Goal: Task Accomplishment & Management: Use online tool/utility

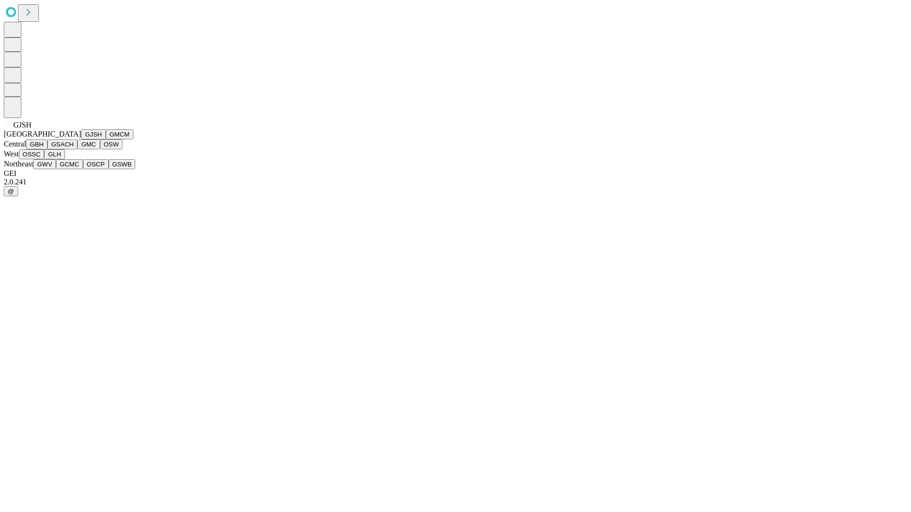
click at [81, 139] on button "GJSH" at bounding box center [93, 134] width 25 height 10
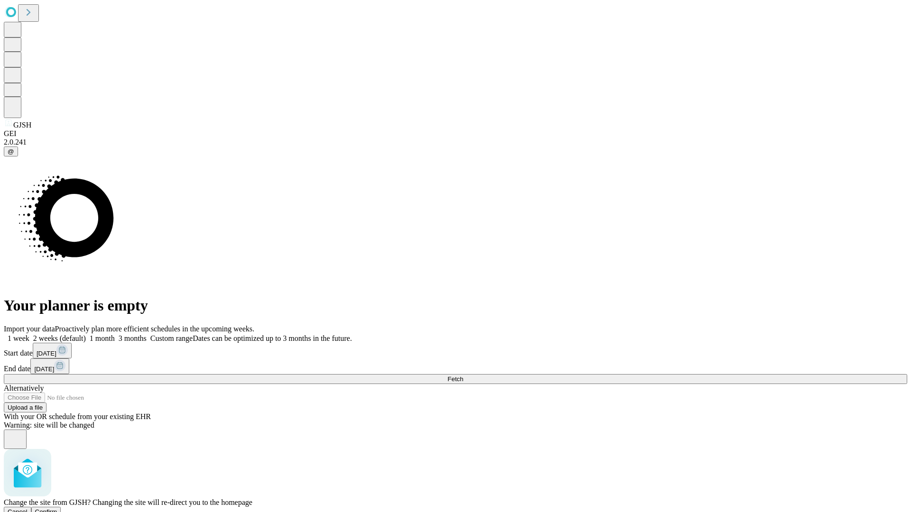
click at [57, 508] on span "Confirm" at bounding box center [46, 511] width 22 height 7
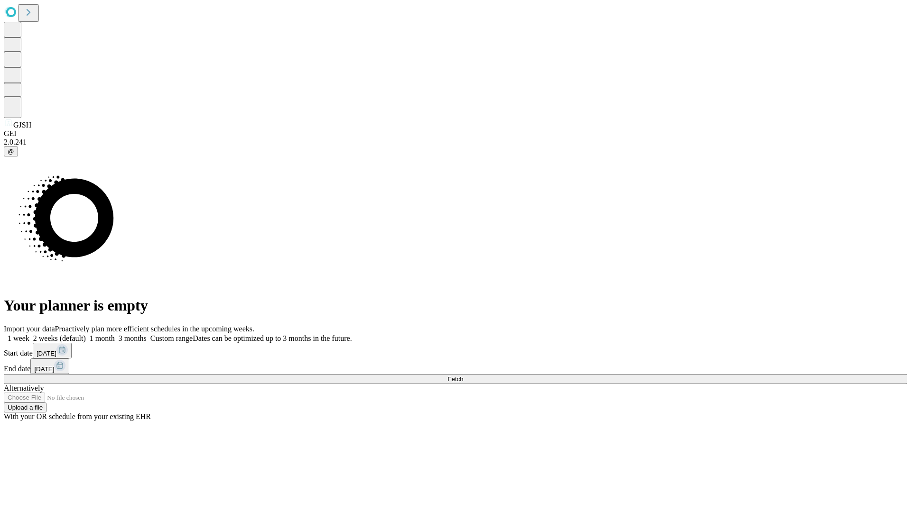
click at [29, 334] on label "1 week" at bounding box center [17, 338] width 26 height 8
click at [463, 376] on span "Fetch" at bounding box center [455, 379] width 16 height 7
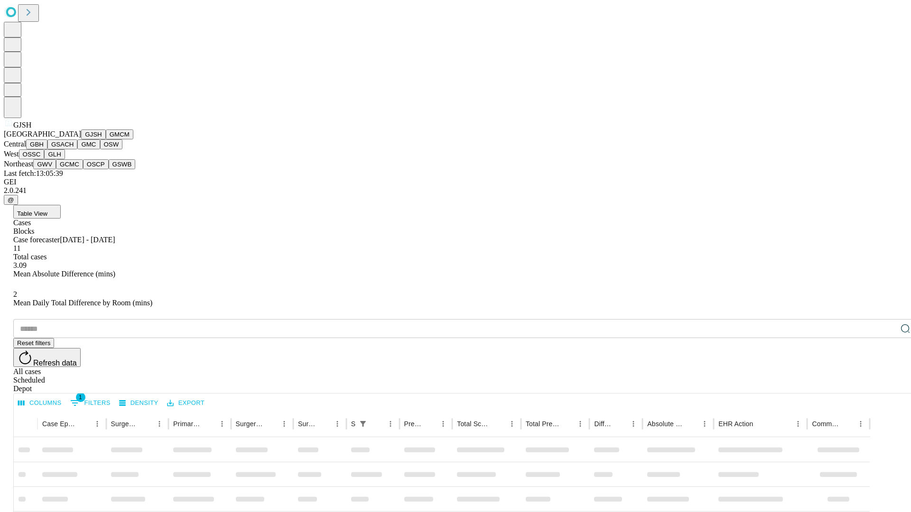
click at [106, 139] on button "GMCM" at bounding box center [120, 134] width 28 height 10
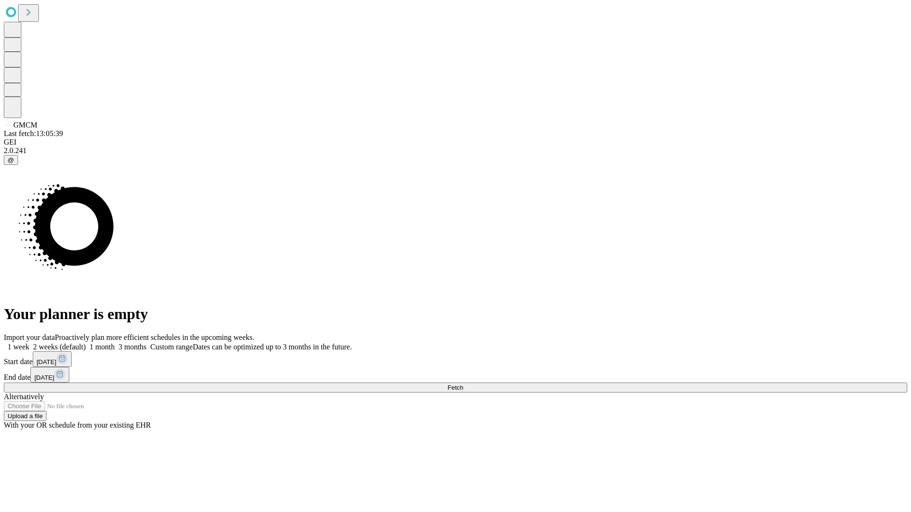
click at [29, 343] on label "1 week" at bounding box center [17, 347] width 26 height 8
click at [463, 384] on span "Fetch" at bounding box center [455, 387] width 16 height 7
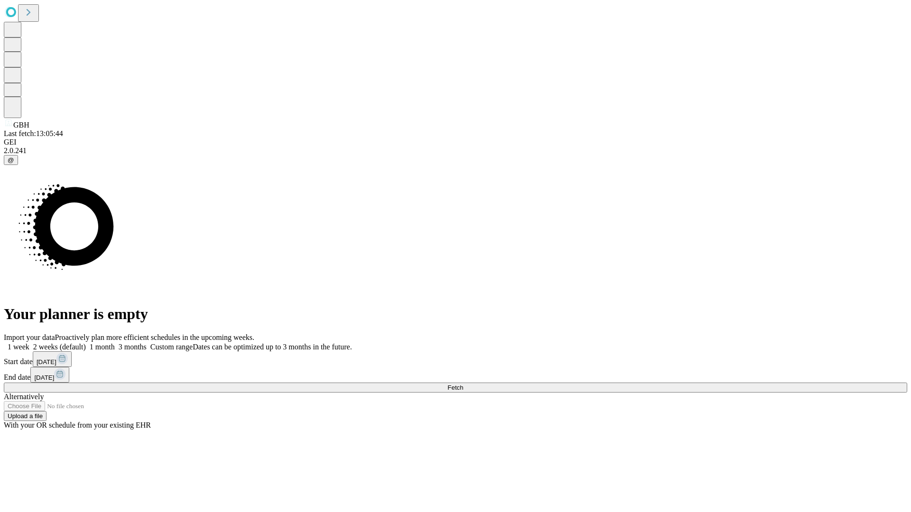
click at [29, 343] on label "1 week" at bounding box center [17, 347] width 26 height 8
click at [463, 384] on span "Fetch" at bounding box center [455, 387] width 16 height 7
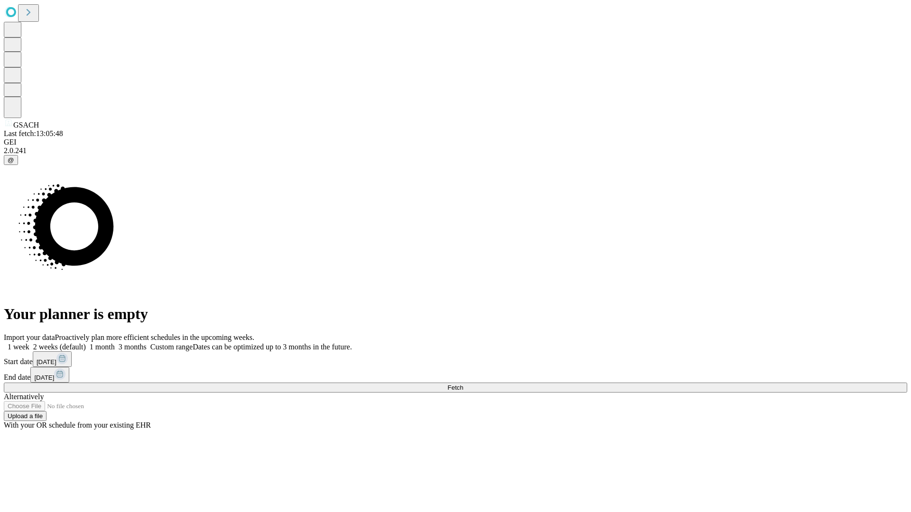
click at [463, 384] on span "Fetch" at bounding box center [455, 387] width 16 height 7
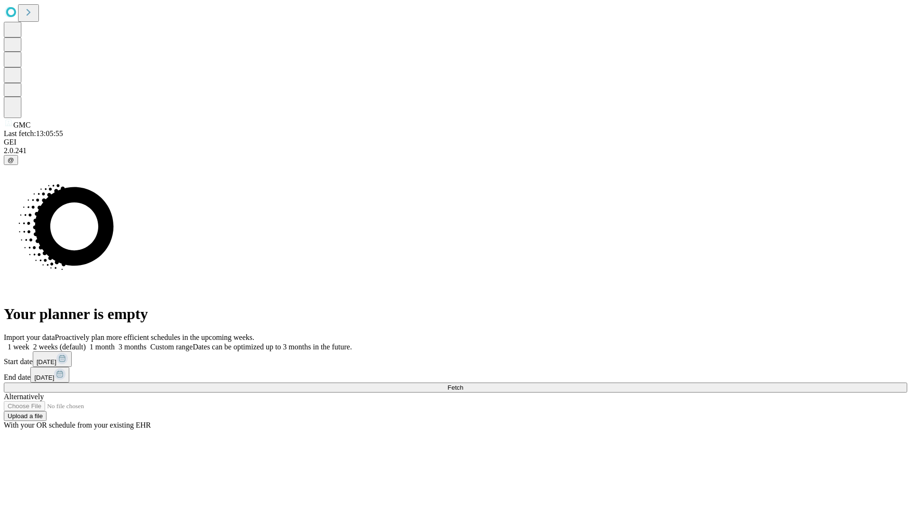
click at [29, 343] on label "1 week" at bounding box center [17, 347] width 26 height 8
click at [463, 384] on span "Fetch" at bounding box center [455, 387] width 16 height 7
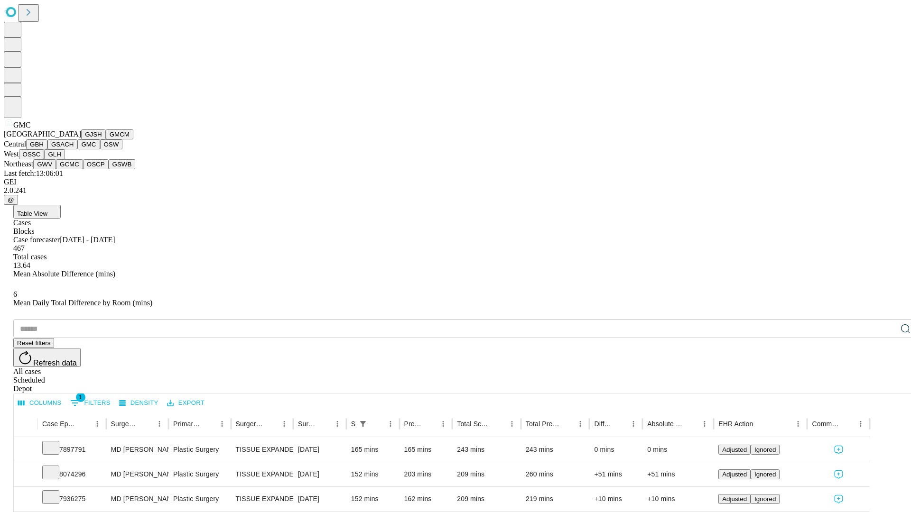
click at [100, 149] on button "OSW" at bounding box center [111, 144] width 23 height 10
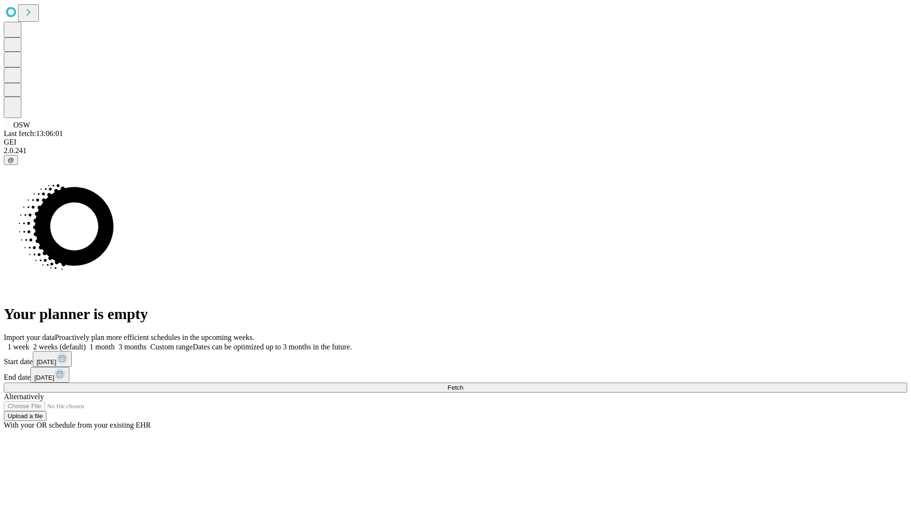
click at [29, 343] on label "1 week" at bounding box center [17, 347] width 26 height 8
click at [463, 384] on span "Fetch" at bounding box center [455, 387] width 16 height 7
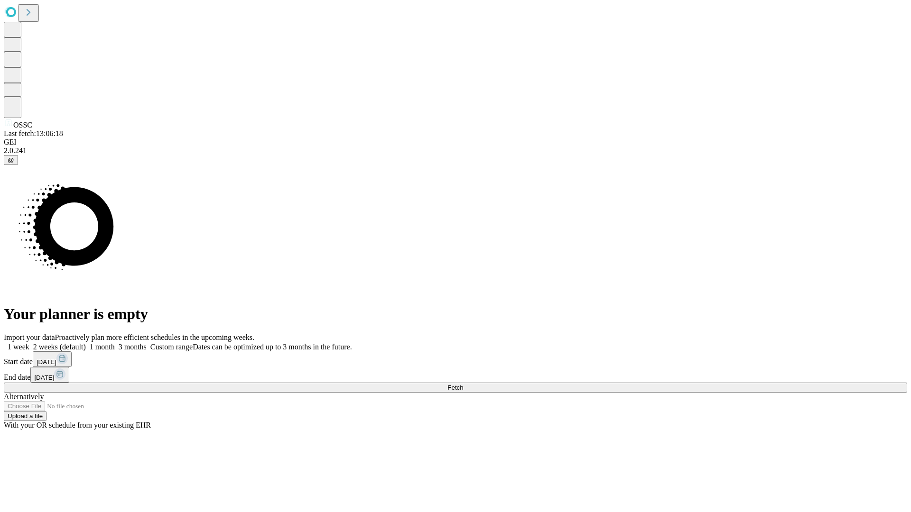
click at [29, 343] on label "1 week" at bounding box center [17, 347] width 26 height 8
click at [463, 384] on span "Fetch" at bounding box center [455, 387] width 16 height 7
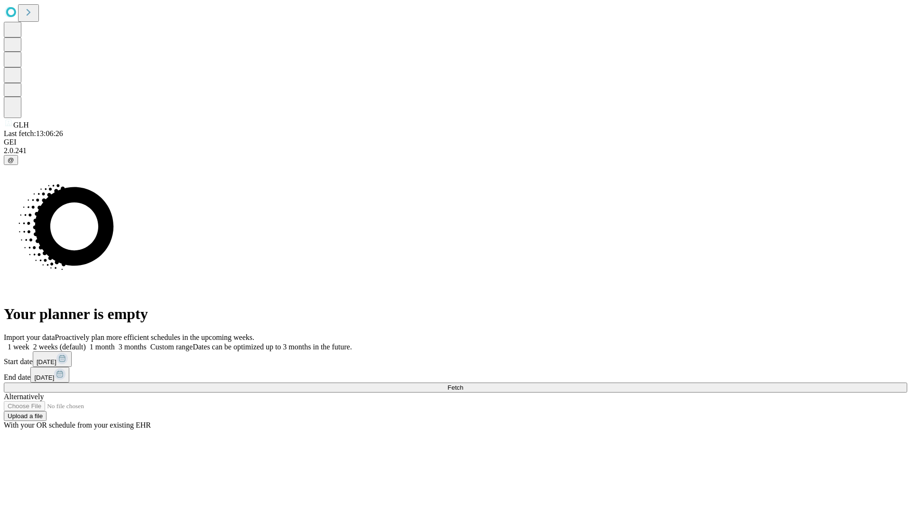
click at [29, 343] on label "1 week" at bounding box center [17, 347] width 26 height 8
click at [463, 384] on span "Fetch" at bounding box center [455, 387] width 16 height 7
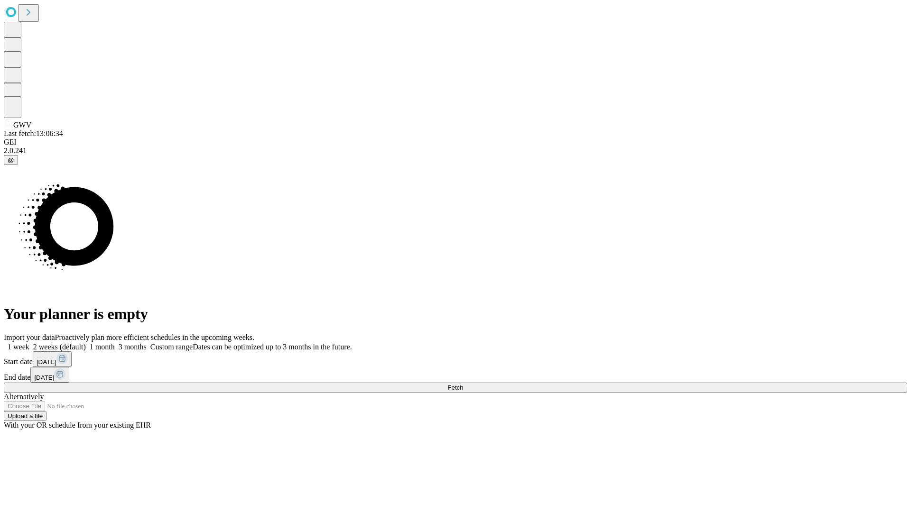
click at [29, 343] on label "1 week" at bounding box center [17, 347] width 26 height 8
click at [463, 384] on span "Fetch" at bounding box center [455, 387] width 16 height 7
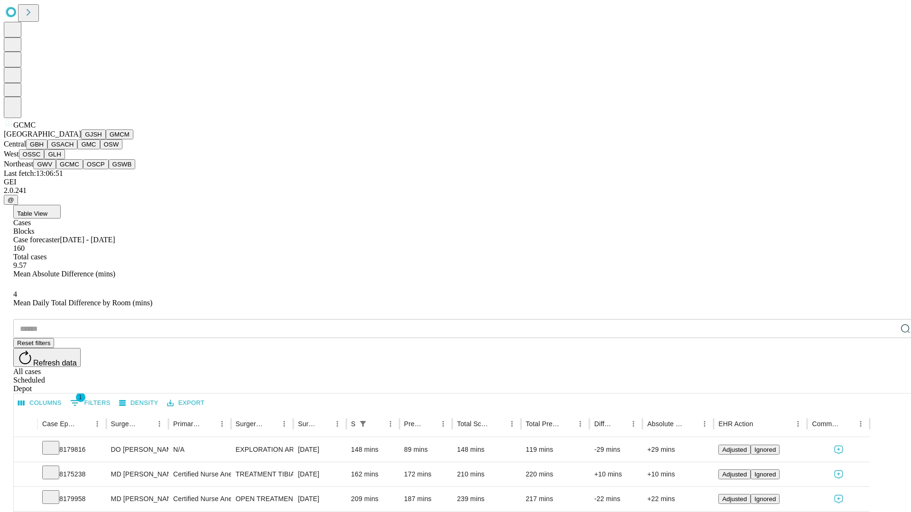
click at [83, 169] on button "OSCP" at bounding box center [96, 164] width 26 height 10
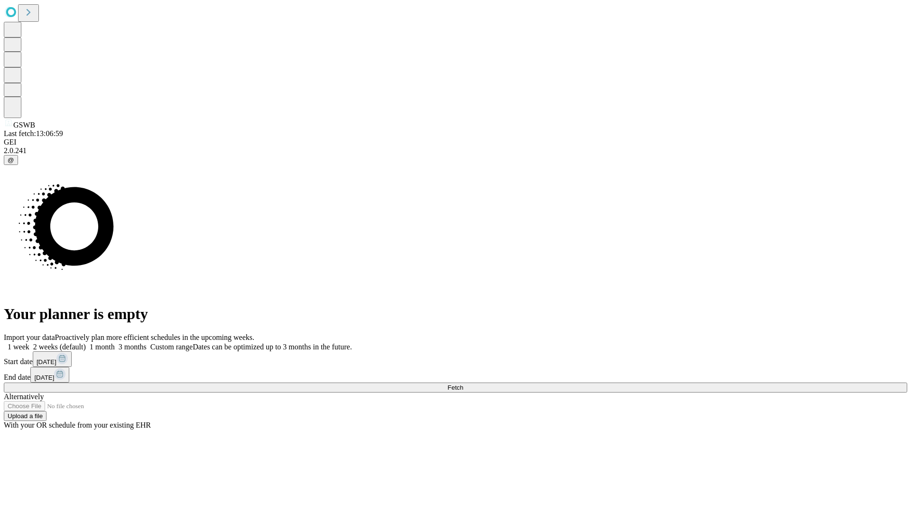
click at [29, 343] on label "1 week" at bounding box center [17, 347] width 26 height 8
click at [463, 384] on span "Fetch" at bounding box center [455, 387] width 16 height 7
